Goal: Find specific page/section: Find specific page/section

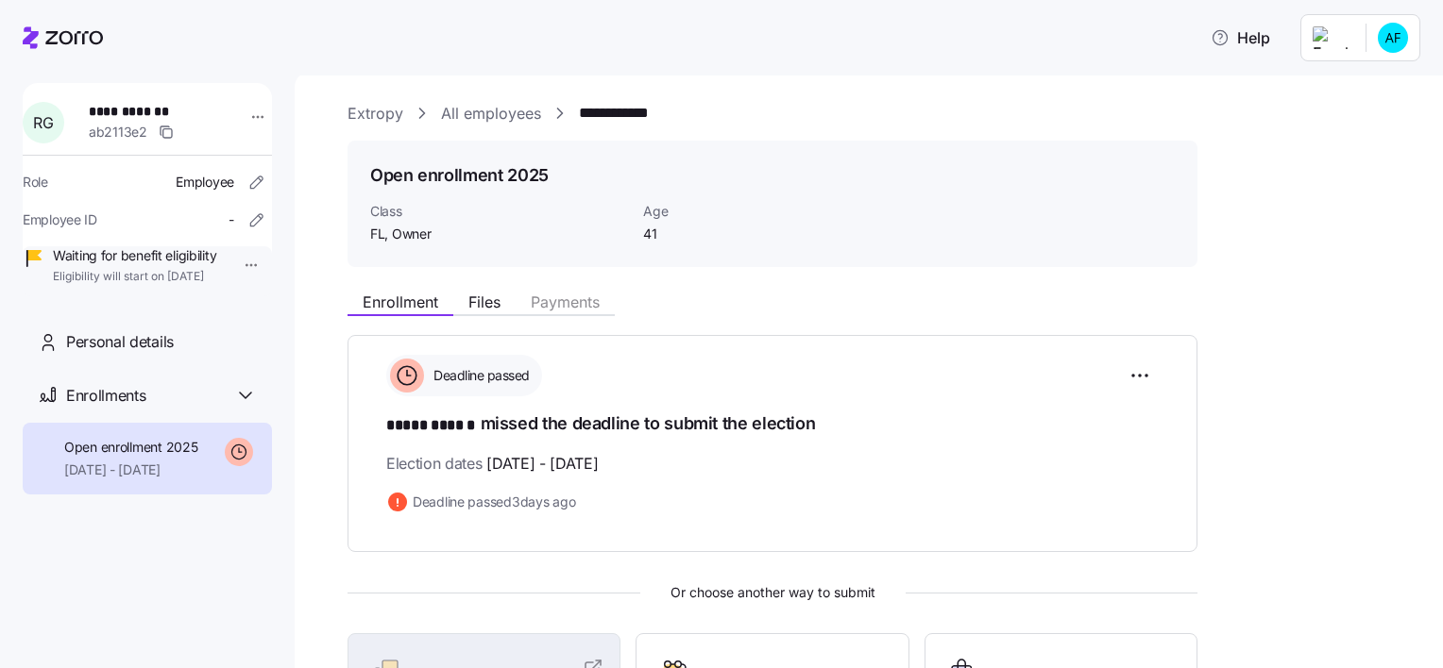
click at [481, 113] on link "All employees" at bounding box center [491, 114] width 100 height 24
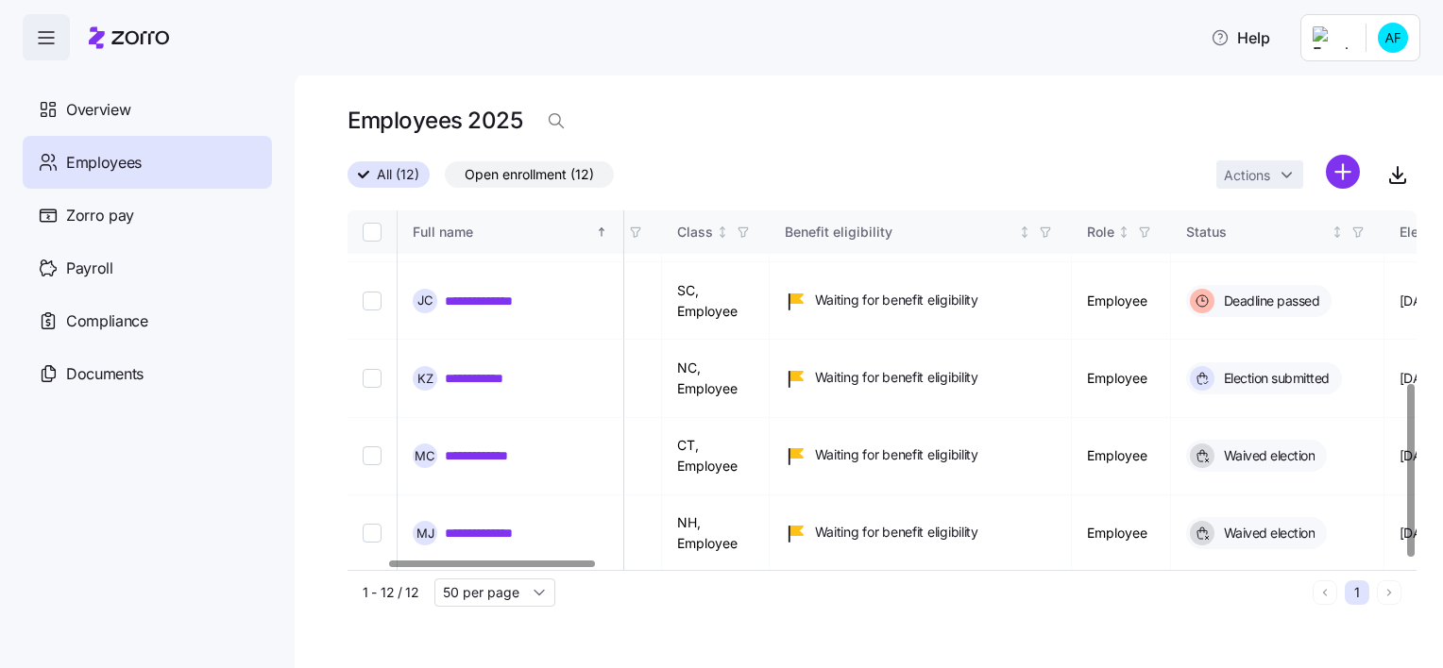
scroll to position [358, 0]
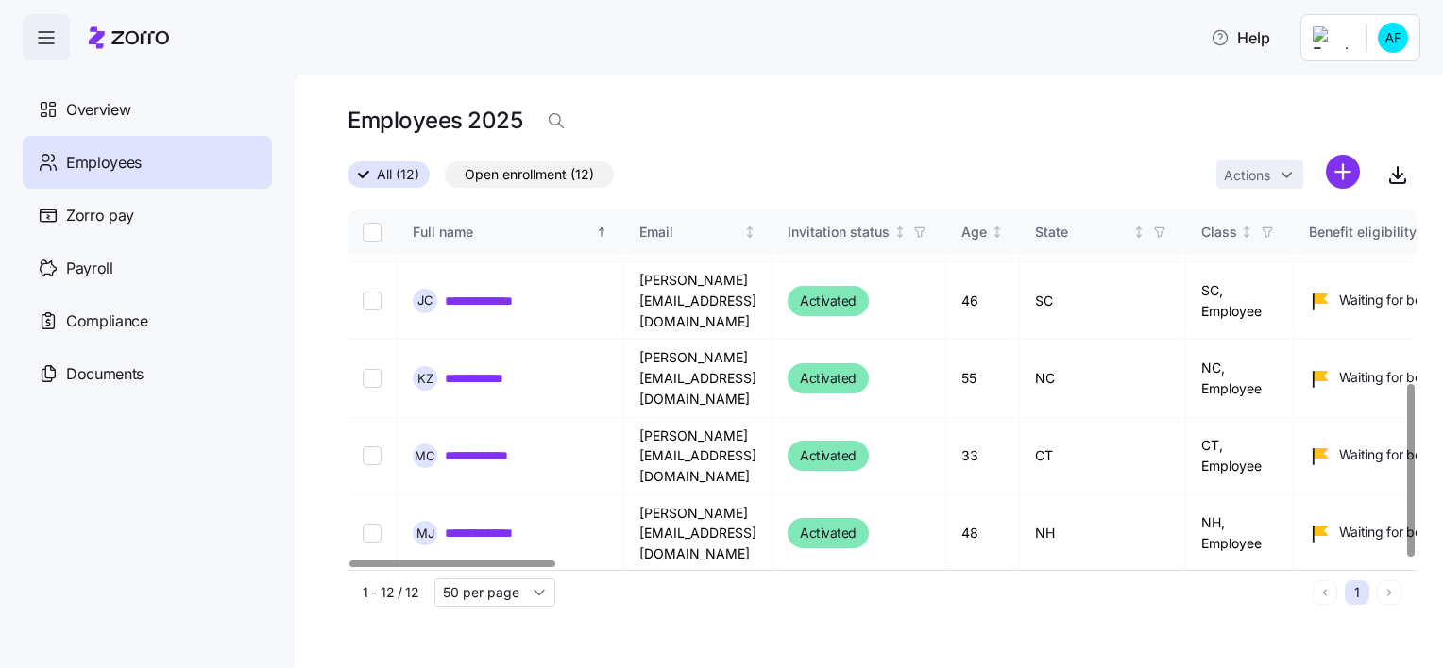
click at [422, 561] on div at bounding box center [452, 564] width 206 height 7
